Goal: Task Accomplishment & Management: Use online tool/utility

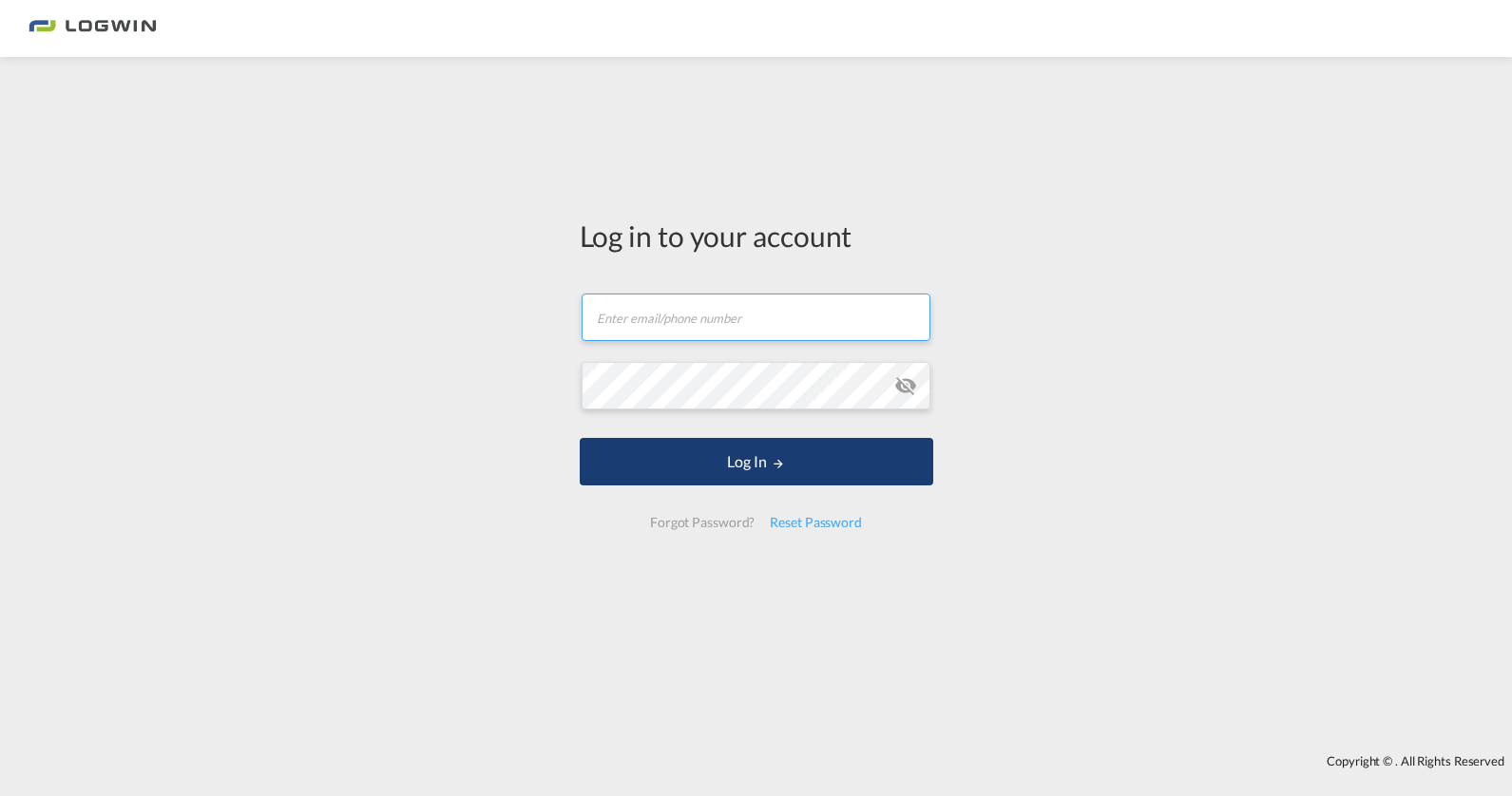
type input "[PERSON_NAME][EMAIL_ADDRESS][PERSON_NAME][DOMAIN_NAME]"
click at [745, 461] on button "Log In" at bounding box center [756, 461] width 353 height 47
